Goal: Task Accomplishment & Management: Complete application form

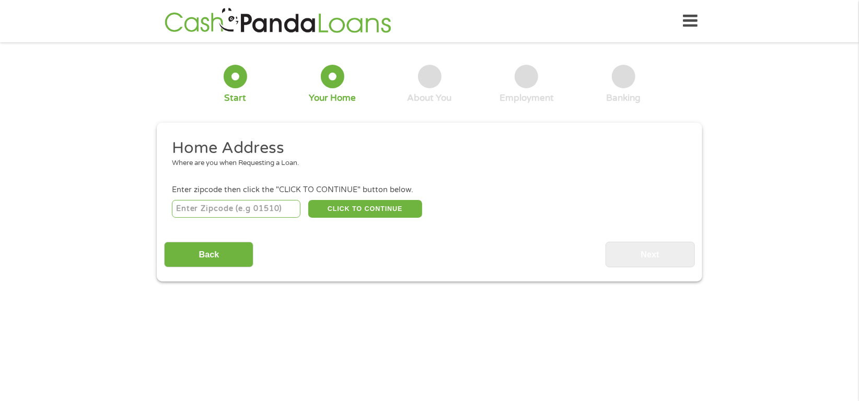
click at [242, 215] on input "number" at bounding box center [236, 209] width 129 height 18
type input "5"
type input "32548"
click at [351, 209] on button "CLICK TO CONTINUE" at bounding box center [365, 209] width 114 height 18
type input "32548"
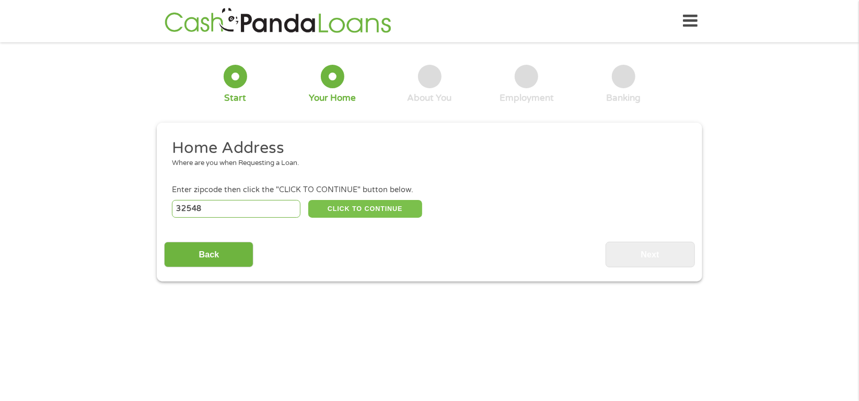
type input "[GEOGRAPHIC_DATA][PERSON_NAME]"
select select "[US_STATE]"
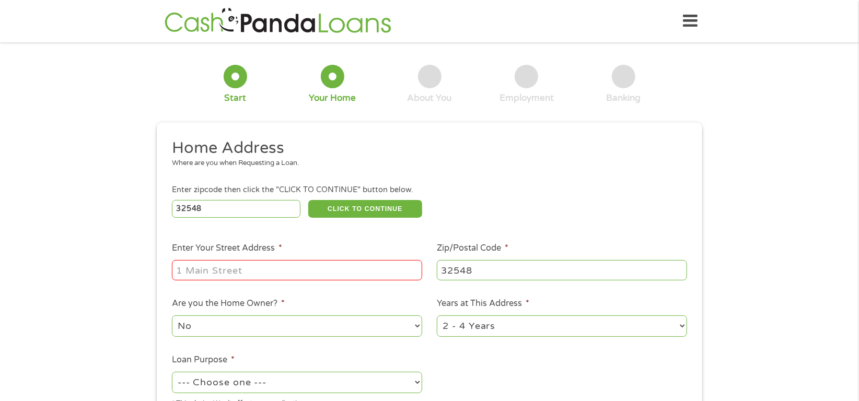
click at [232, 269] on input "Enter Your Street Address *" at bounding box center [297, 270] width 250 height 20
type input "[STREET_ADDRESS]"
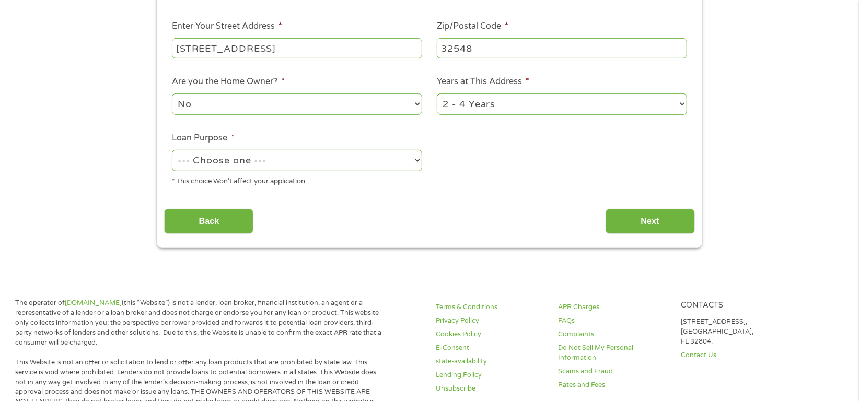
scroll to position [227, 0]
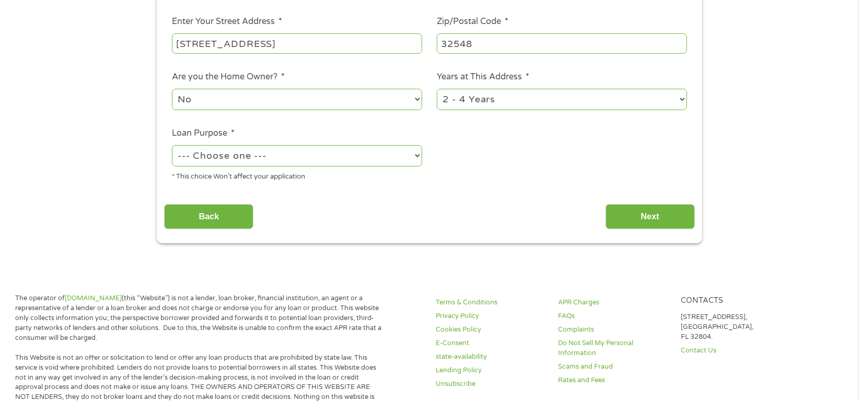
click at [415, 158] on select "--- Choose one --- Pay Bills Debt Consolidation Home Improvement Major Purchase…" at bounding box center [297, 155] width 250 height 21
select select "medicalexpenses"
click at [172, 146] on select "--- Choose one --- Pay Bills Debt Consolidation Home Improvement Major Purchase…" at bounding box center [297, 155] width 250 height 21
click at [654, 221] on input "Next" at bounding box center [649, 217] width 89 height 26
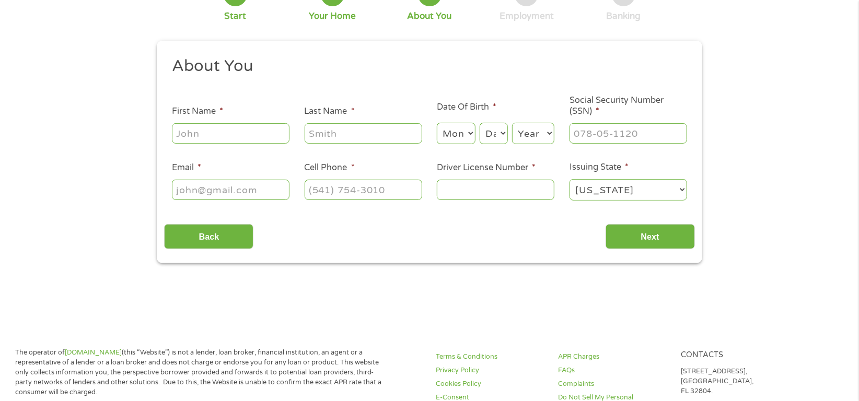
scroll to position [0, 0]
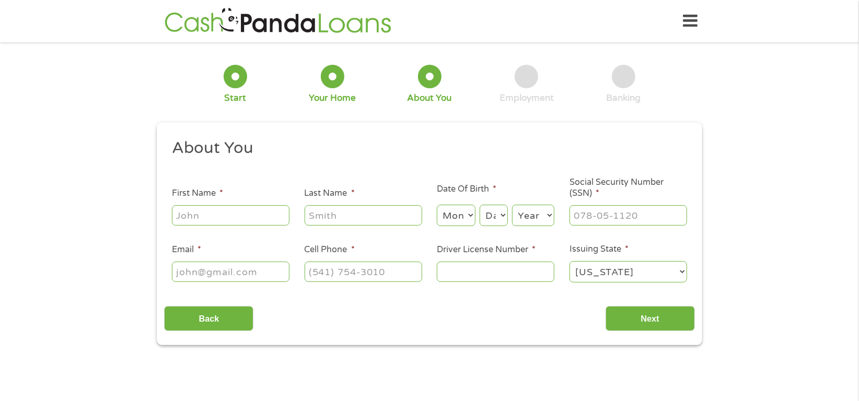
drag, startPoint x: 257, startPoint y: 218, endPoint x: 866, endPoint y: 389, distance: 632.6
click at [259, 218] on input "First Name *" at bounding box center [231, 215] width 118 height 20
type input "[PERSON_NAME]"
click at [467, 216] on select "Month 1 2 3 4 5 6 7 8 9 10 11 12" at bounding box center [456, 215] width 38 height 21
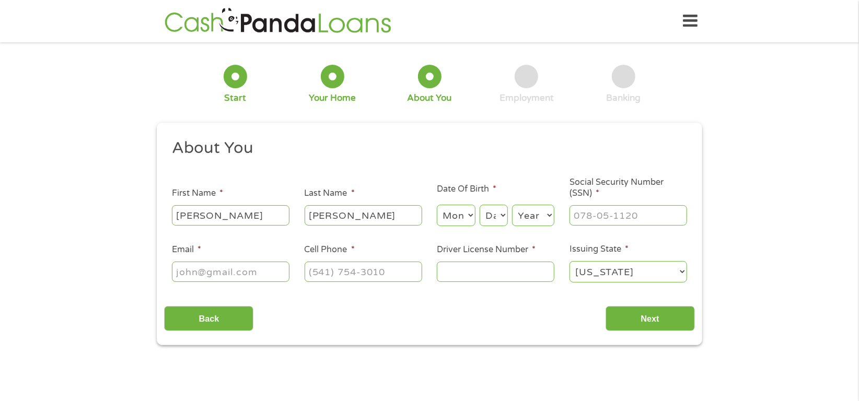
select select "6"
click at [437, 205] on select "Month 1 2 3 4 5 6 7 8 9 10 11 12" at bounding box center [456, 215] width 38 height 21
drag, startPoint x: 495, startPoint y: 218, endPoint x: 496, endPoint y: 210, distance: 7.9
click at [495, 218] on select "Day 1 2 3 4 5 6 7 8 9 10 11 12 13 14 15 16 17 18 19 20 21 22 23 24 25 26 27 28 …" at bounding box center [493, 215] width 28 height 21
select select "2"
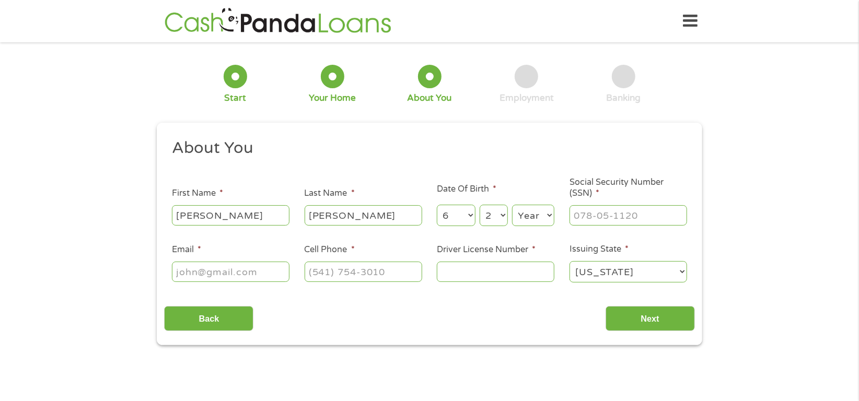
click at [479, 205] on select "Day 1 2 3 4 5 6 7 8 9 10 11 12 13 14 15 16 17 18 19 20 21 22 23 24 25 26 27 28 …" at bounding box center [493, 215] width 28 height 21
drag, startPoint x: 525, startPoint y: 215, endPoint x: 529, endPoint y: 204, distance: 12.2
click at [526, 212] on select "Year [DATE] 2006 2005 2004 2003 2002 2001 2000 1999 1998 1997 1996 1995 1994 19…" at bounding box center [533, 215] width 42 height 21
click at [533, 218] on select "Year [DATE] 2006 2005 2004 2003 2002 2001 2000 1999 1998 1997 1996 1995 1994 19…" at bounding box center [533, 215] width 42 height 21
select select "1964"
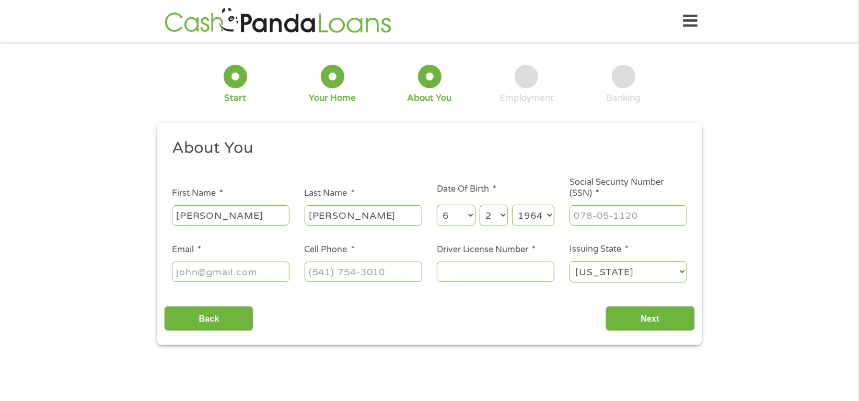
click at [512, 205] on select "Year [DATE] 2006 2005 2004 2003 2002 2001 2000 1999 1998 1997 1996 1995 1994 19…" at bounding box center [533, 215] width 42 height 21
drag, startPoint x: 592, startPoint y: 219, endPoint x: 866, endPoint y: 249, distance: 276.3
click at [624, 220] on input "___-__-____" at bounding box center [628, 215] width 118 height 20
type input "462-51-6784"
click at [233, 273] on input "Email *" at bounding box center [231, 272] width 118 height 20
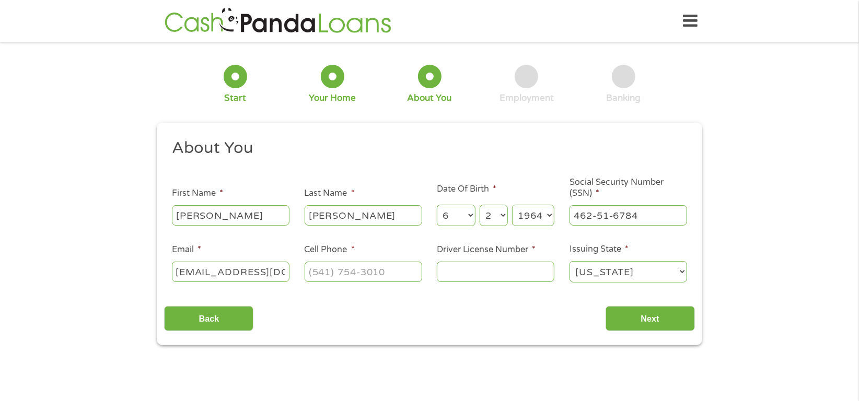
scroll to position [0, 11]
type input "[EMAIL_ADDRESS][DOMAIN_NAME]"
type input "[PHONE_NUMBER]"
click at [483, 270] on input "Driver License Number *" at bounding box center [496, 272] width 118 height 20
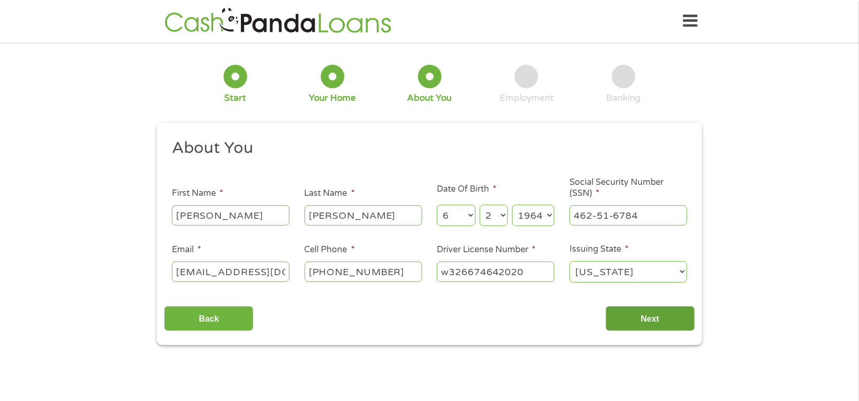
type input "w326674642020"
click at [651, 312] on input "Next" at bounding box center [649, 319] width 89 height 26
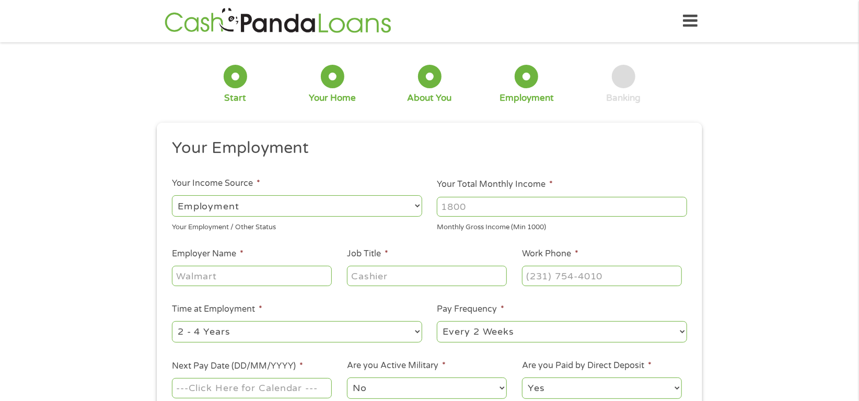
scroll to position [4, 4]
click at [291, 210] on select "--- Choose one --- Employment [DEMOGRAPHIC_DATA] Benefits" at bounding box center [297, 205] width 250 height 21
select select "benefits"
click at [172, 195] on select "--- Choose one --- Employment [DEMOGRAPHIC_DATA] Benefits" at bounding box center [297, 205] width 250 height 21
type input "Other"
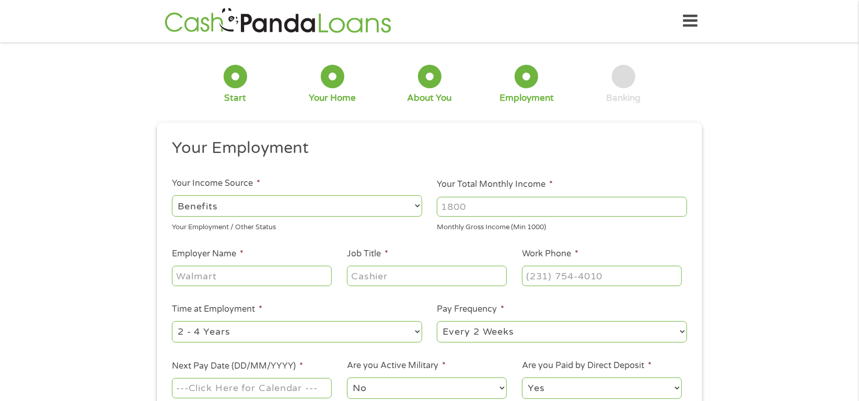
type input "[PHONE_NUMBER]"
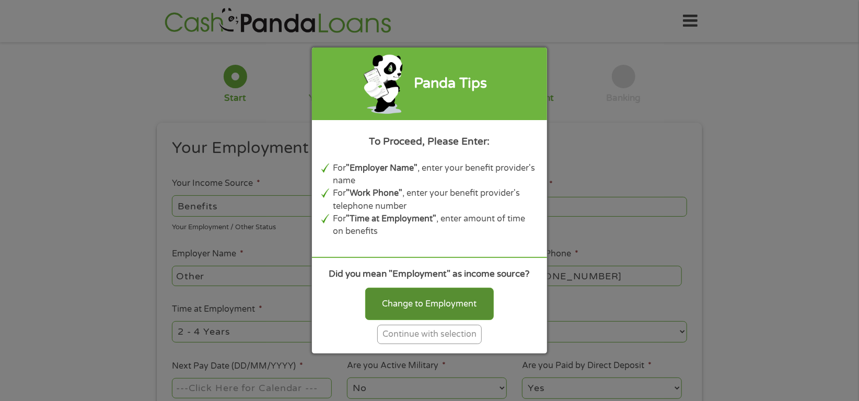
click at [404, 301] on div "Change to Employment" at bounding box center [429, 304] width 128 height 32
select select "fullTime"
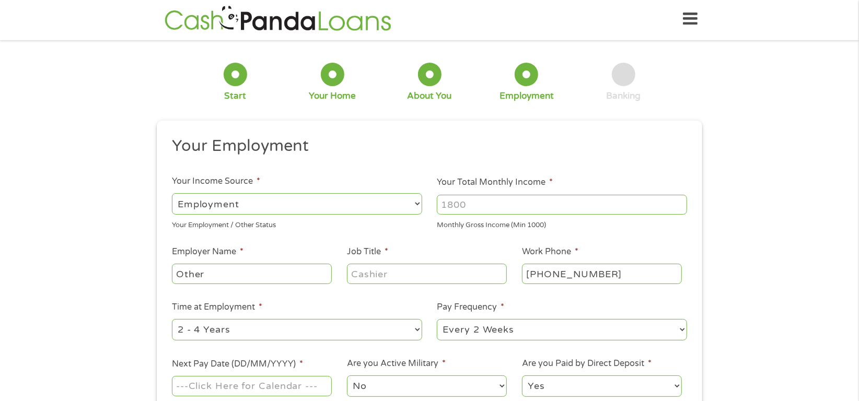
scroll to position [0, 0]
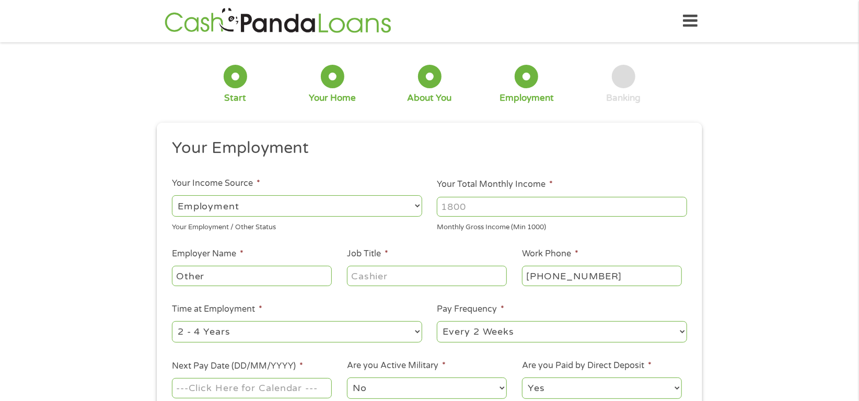
drag, startPoint x: 457, startPoint y: 206, endPoint x: 620, endPoint y: 210, distance: 163.0
click at [459, 206] on input "Your Total Monthly Income *" at bounding box center [562, 207] width 250 height 20
type input "2500"
type input "Tractor Supply"
type input "G"
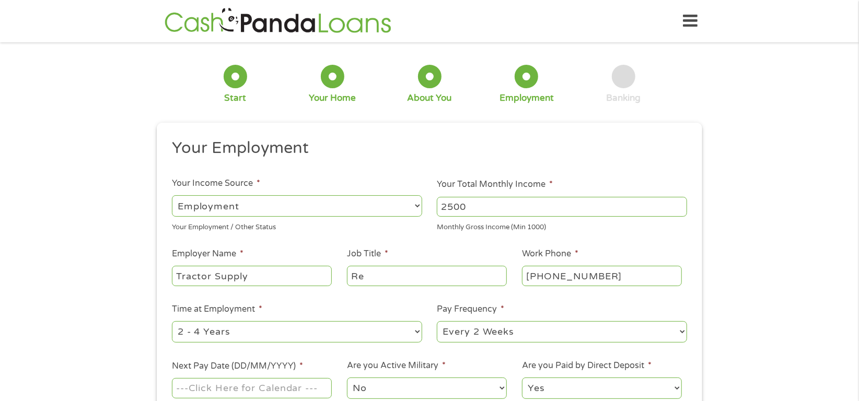
type input "R"
type input "Team member"
type input "[PHONE_NUMBER]"
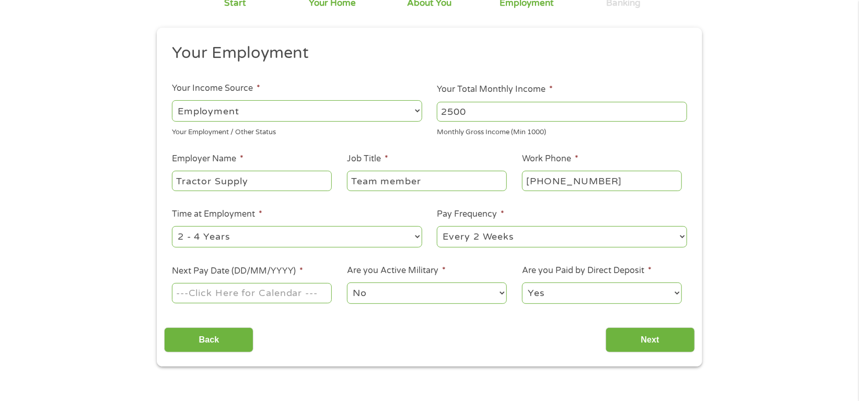
scroll to position [227, 0]
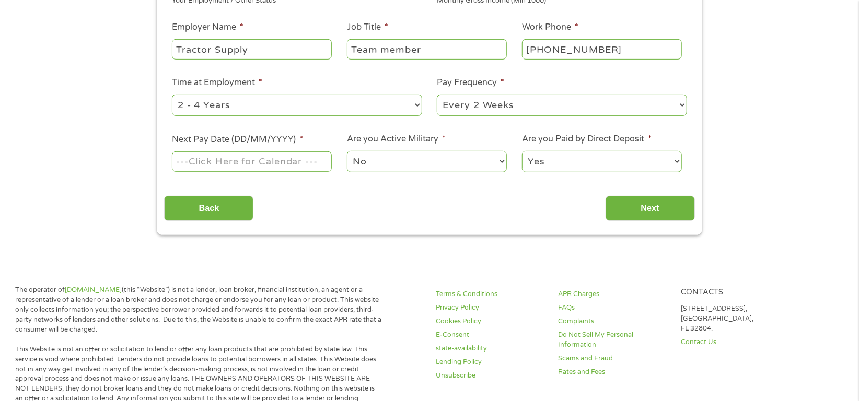
click at [209, 162] on body "Home Get Loan Offer How it works FAQs Blog Cash Loans Quick Loans Online Loans …" at bounding box center [429, 376] width 859 height 1207
click at [209, 161] on input "Next Pay Date (DD/MM/YYYY) *" at bounding box center [252, 161] width 160 height 20
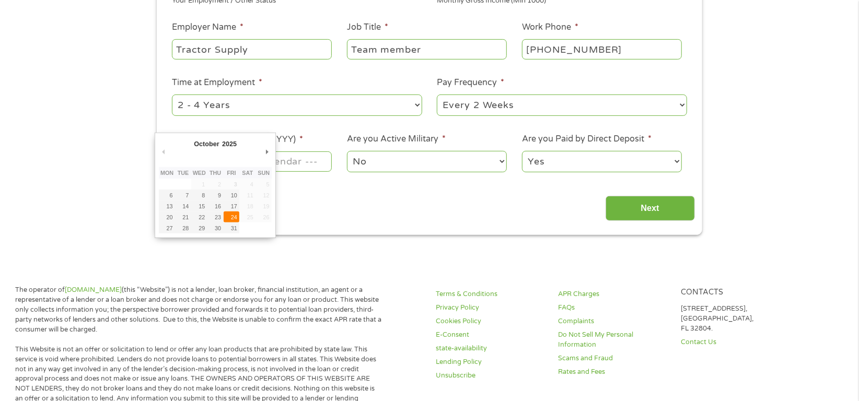
type input "[DATE]"
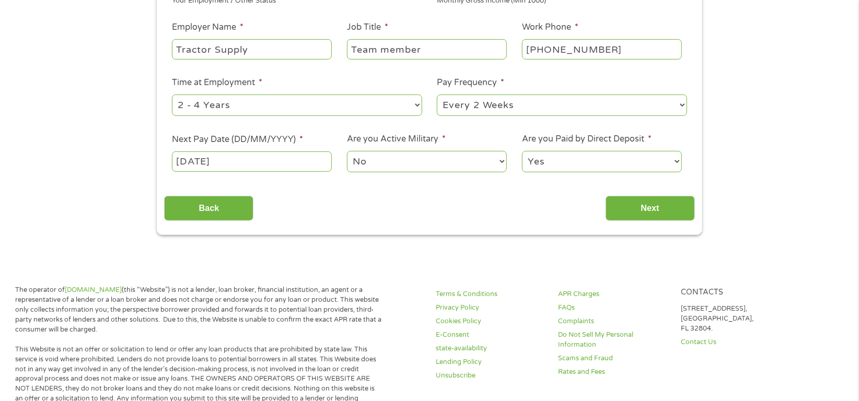
click at [426, 169] on select "No Yes" at bounding box center [427, 161] width 160 height 21
click at [643, 207] on input "Next" at bounding box center [649, 209] width 89 height 26
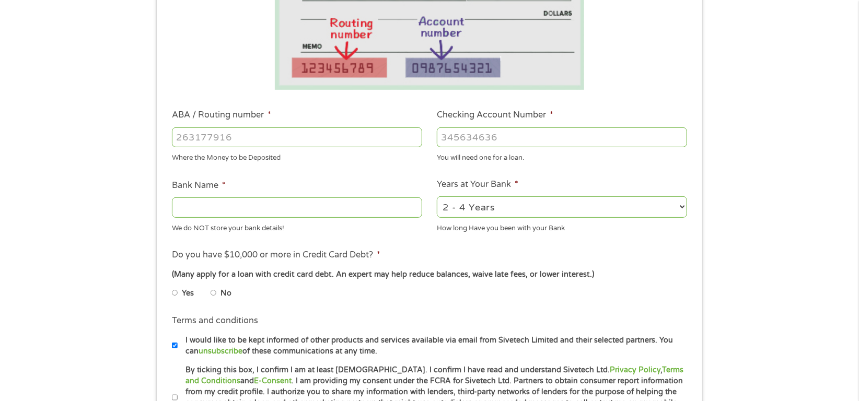
click at [190, 142] on input "ABA / Routing number *" at bounding box center [297, 137] width 250 height 20
type input "083000108"
type input "PNC BANK [US_STATE] INC"
type input "083000108"
click at [477, 133] on input "Checking Account Number *" at bounding box center [562, 137] width 250 height 20
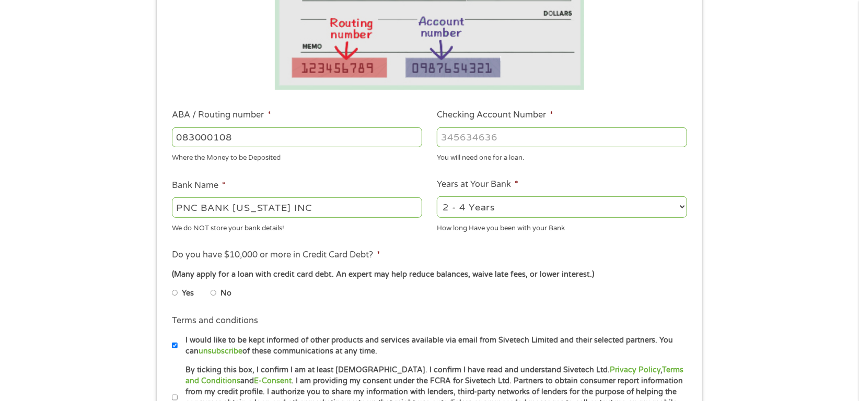
click at [457, 137] on input "Checking Account Number *" at bounding box center [562, 137] width 250 height 20
type input "3052333599"
click at [212, 295] on input "No" at bounding box center [213, 293] width 6 height 17
radio input "true"
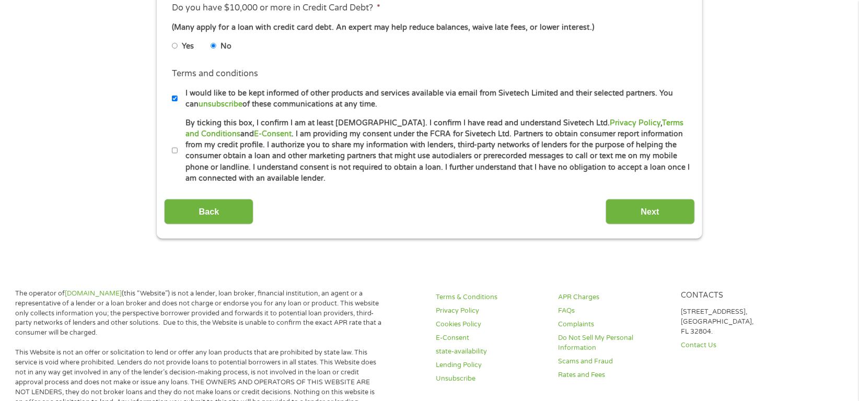
scroll to position [454, 0]
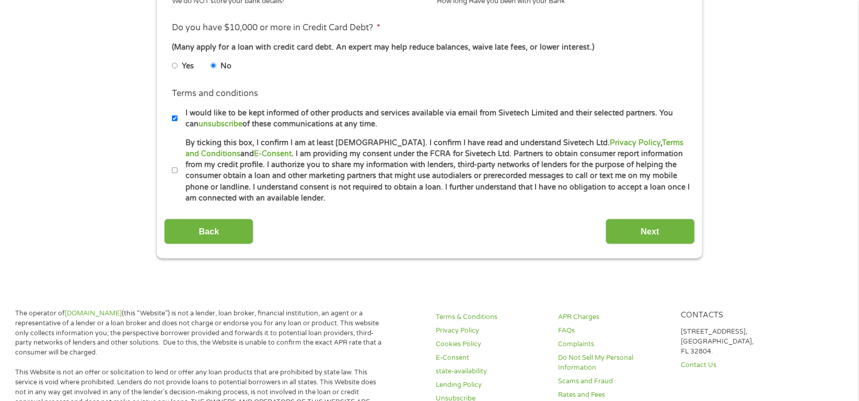
click at [174, 169] on input "By ticking this box, I confirm I am at least [DEMOGRAPHIC_DATA]. I confirm I ha…" at bounding box center [175, 170] width 6 height 17
checkbox input "true"
click at [632, 231] on input "Next" at bounding box center [649, 232] width 89 height 26
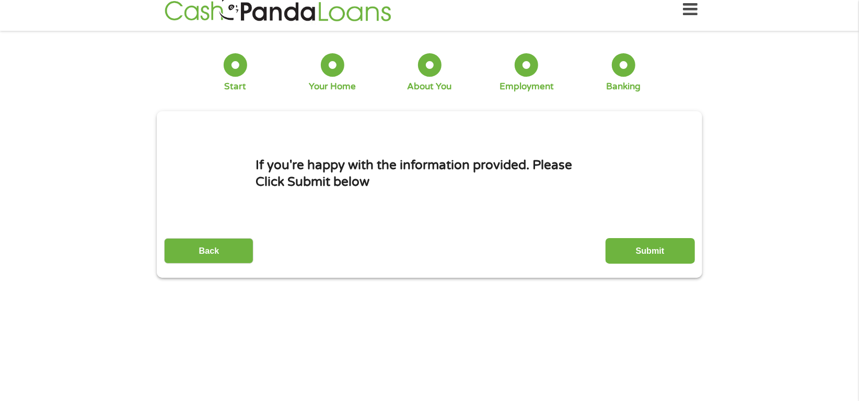
scroll to position [0, 0]
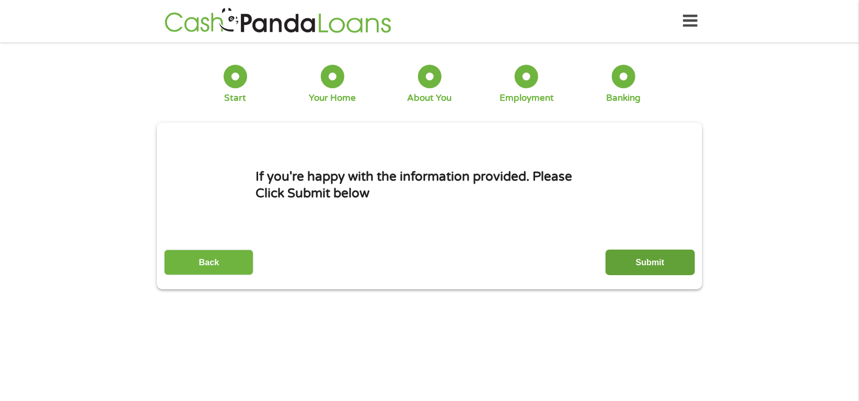
click at [644, 263] on input "Submit" at bounding box center [649, 263] width 89 height 26
